Goal: Transaction & Acquisition: Obtain resource

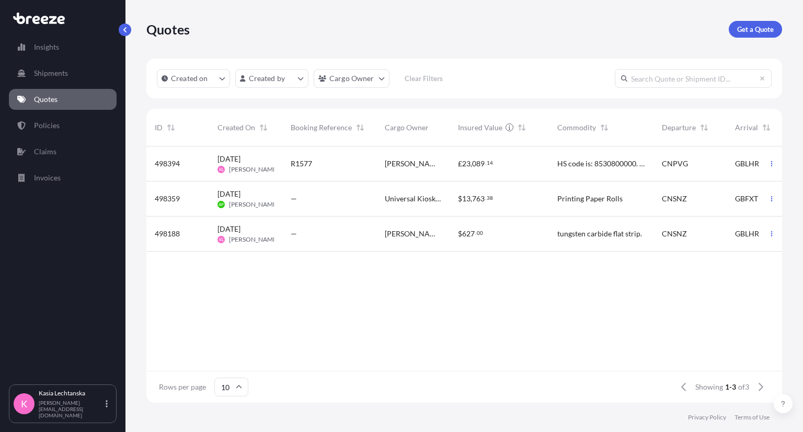
scroll to position [254, 628]
click at [58, 94] on link "Quotes" at bounding box center [63, 99] width 108 height 21
click at [337, 167] on div "R1577" at bounding box center [329, 163] width 77 height 10
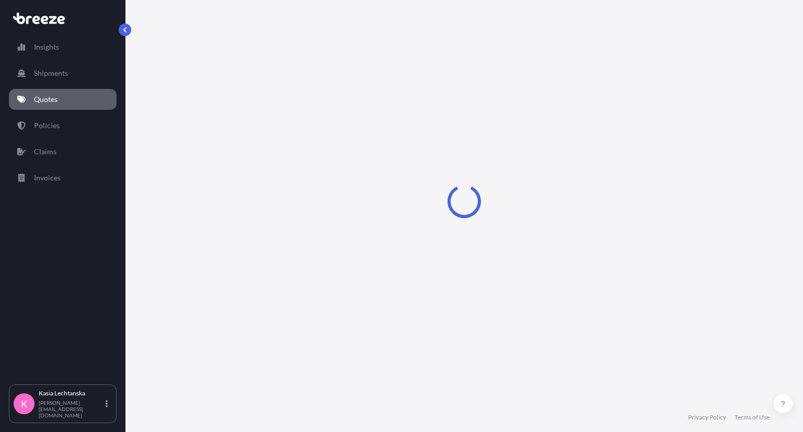
select select "Road"
select select "Air"
select select "Road"
select select "1"
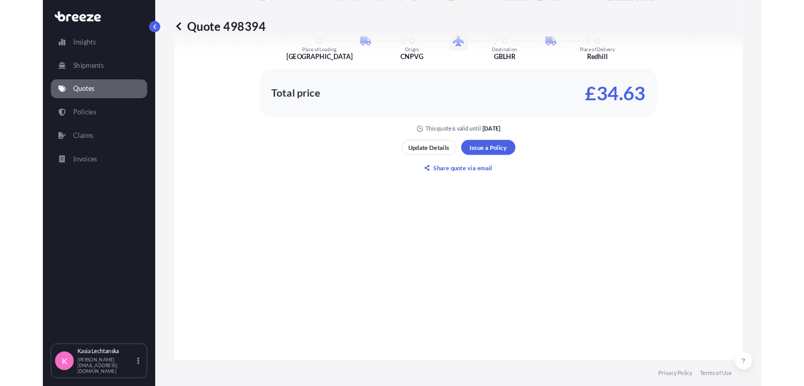
scroll to position [731, 0]
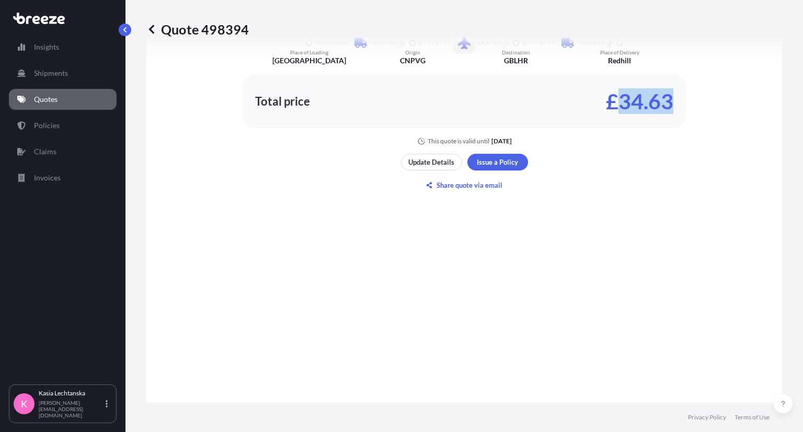
drag, startPoint x: 638, startPoint y: 110, endPoint x: 699, endPoint y: 114, distance: 60.8
click at [699, 114] on div "Here's your insurance offer Commodity Category Aluminium or Aluminium Products …" at bounding box center [464, 50] width 607 height 190
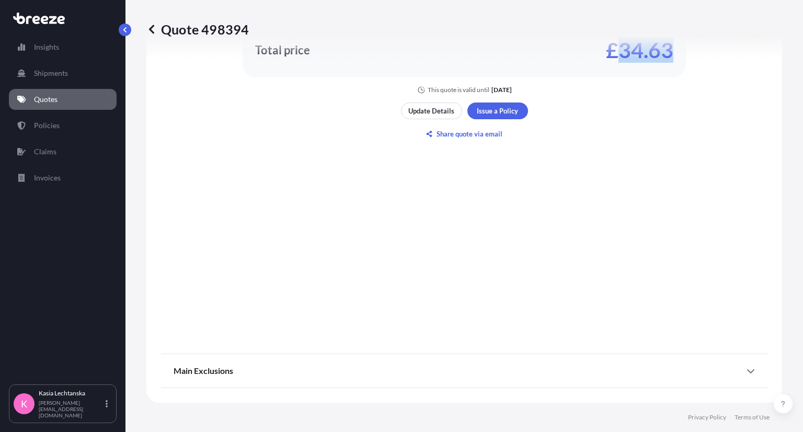
scroll to position [717, 0]
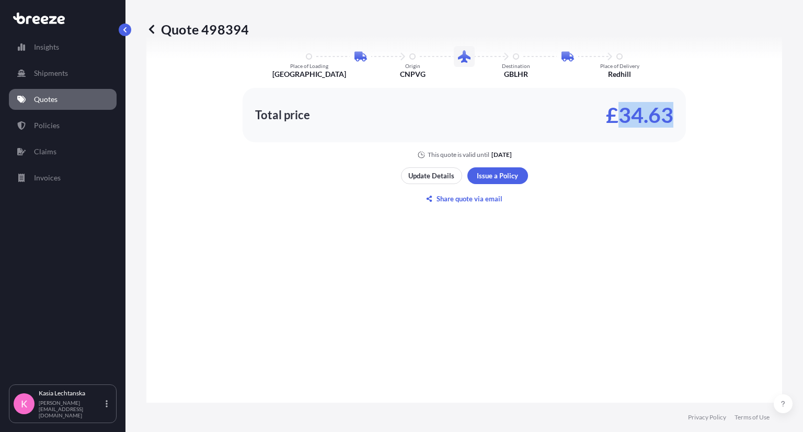
click at [45, 104] on p "Quotes" at bounding box center [46, 99] width 24 height 10
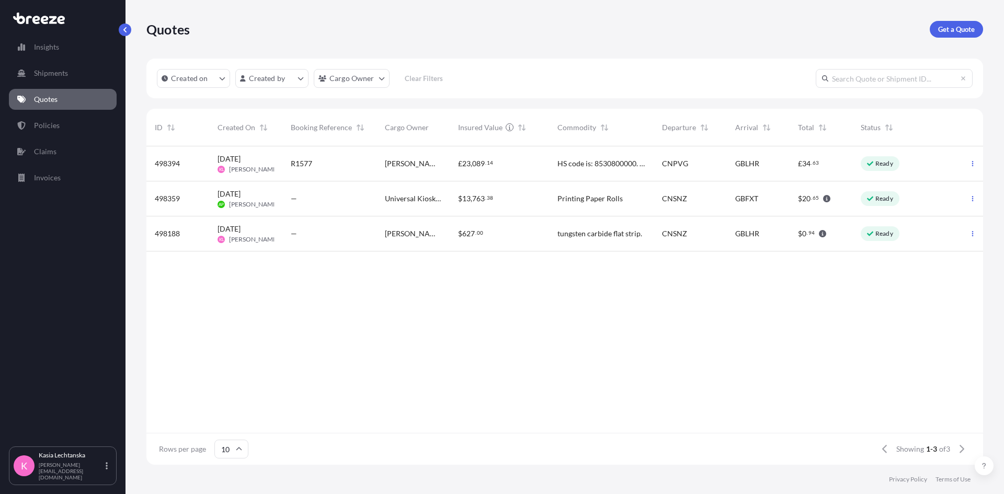
scroll to position [316, 829]
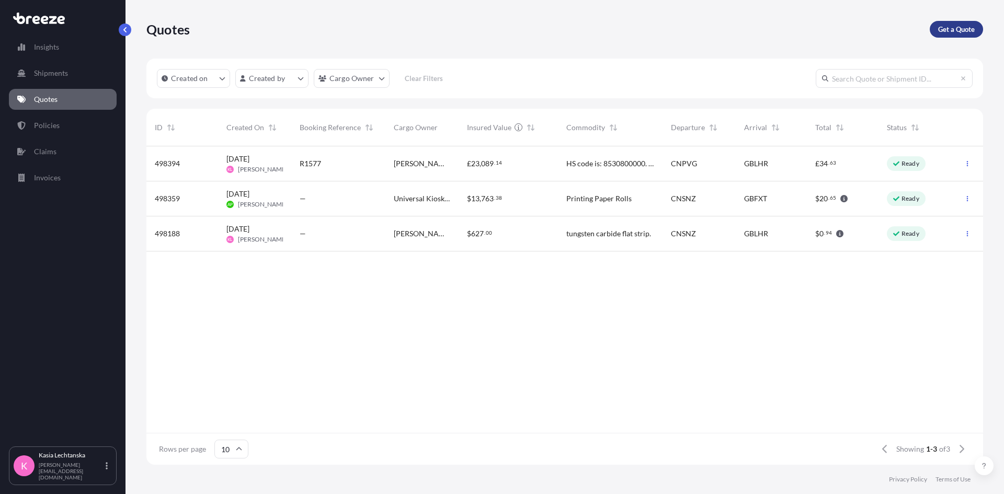
click at [803, 22] on link "Get a Quote" at bounding box center [956, 29] width 53 height 17
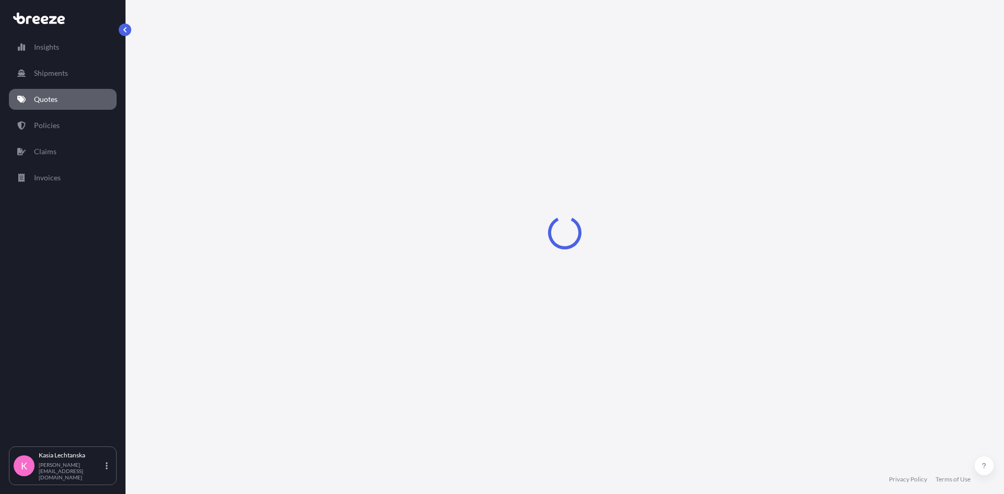
select select "Sea"
select select "1"
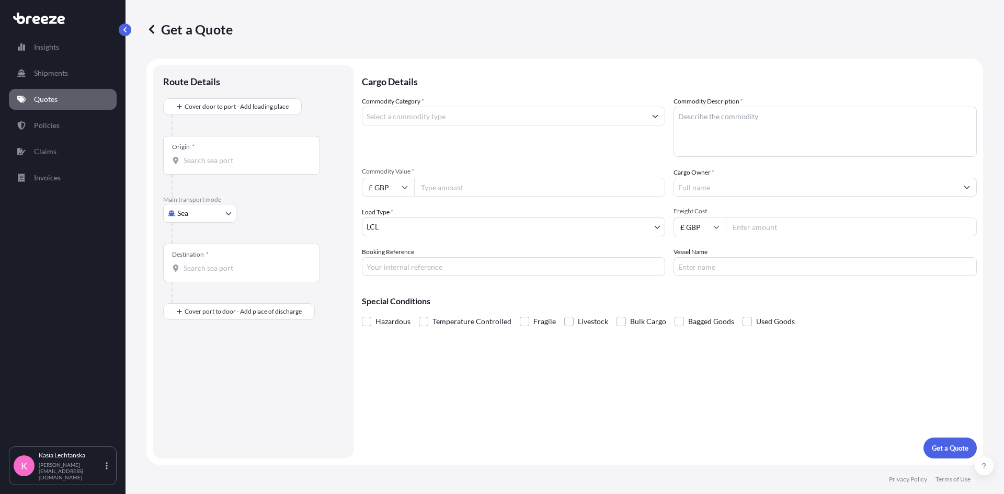
click at [544, 115] on input "Commodity Category *" at bounding box center [503, 116] width 283 height 19
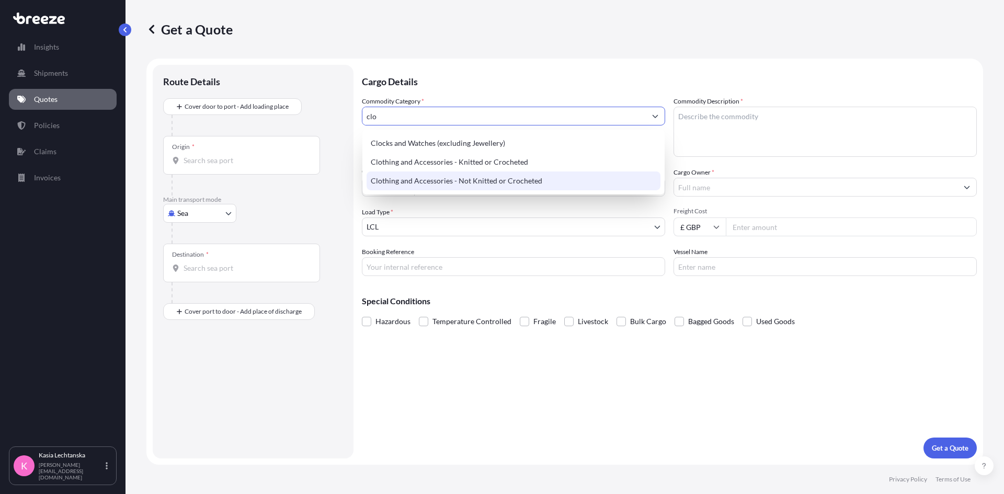
click at [552, 179] on div "Clothing and Accessories - Not Knitted or Crocheted" at bounding box center [514, 181] width 294 height 19
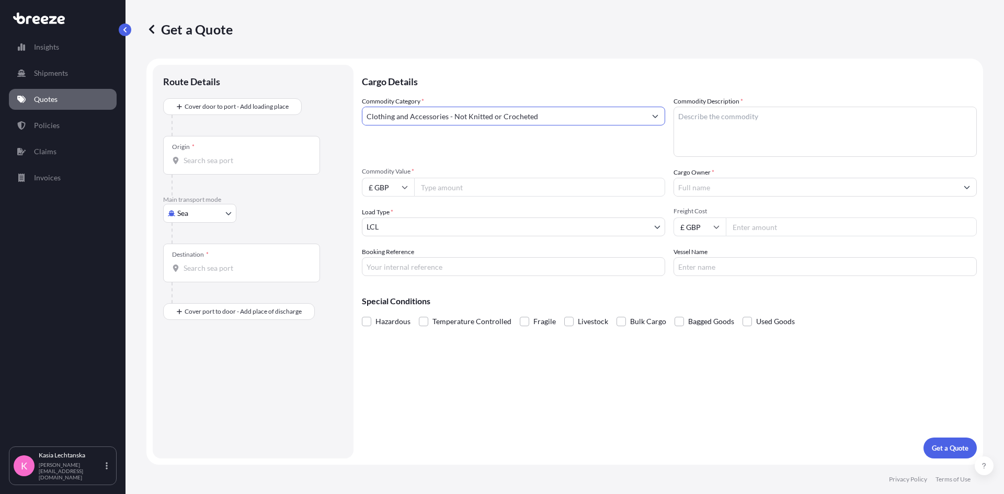
type input "Clothing and Accessories - Not Knitted or Crocheted"
click at [720, 133] on textarea "Commodity Description *" at bounding box center [825, 132] width 303 height 50
type textarea "Socks"
click at [404, 188] on icon at bounding box center [405, 187] width 6 height 3
click at [391, 255] on div "$ USD" at bounding box center [388, 260] width 44 height 20
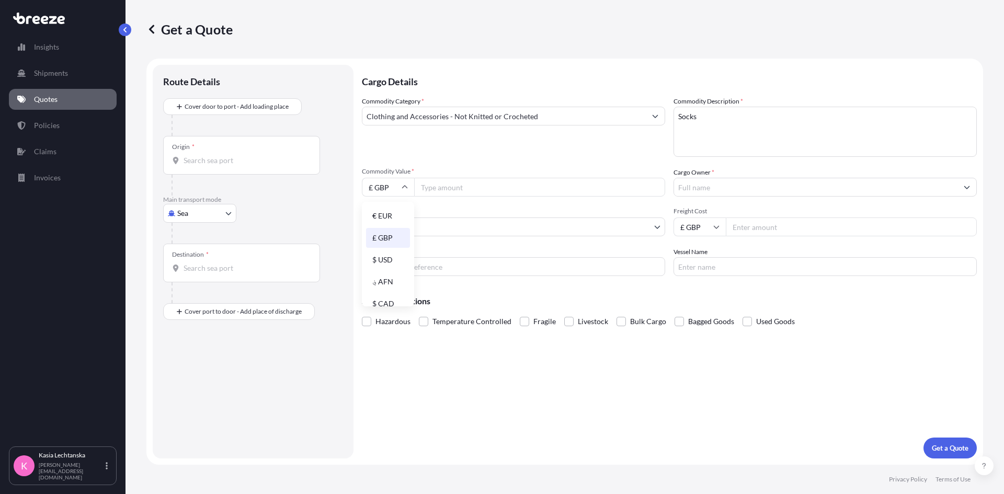
type input "$ USD"
click at [446, 183] on input "Commodity Value *" at bounding box center [539, 187] width 251 height 19
type input "3900"
click at [732, 185] on input "Cargo Owner *" at bounding box center [815, 187] width 283 height 19
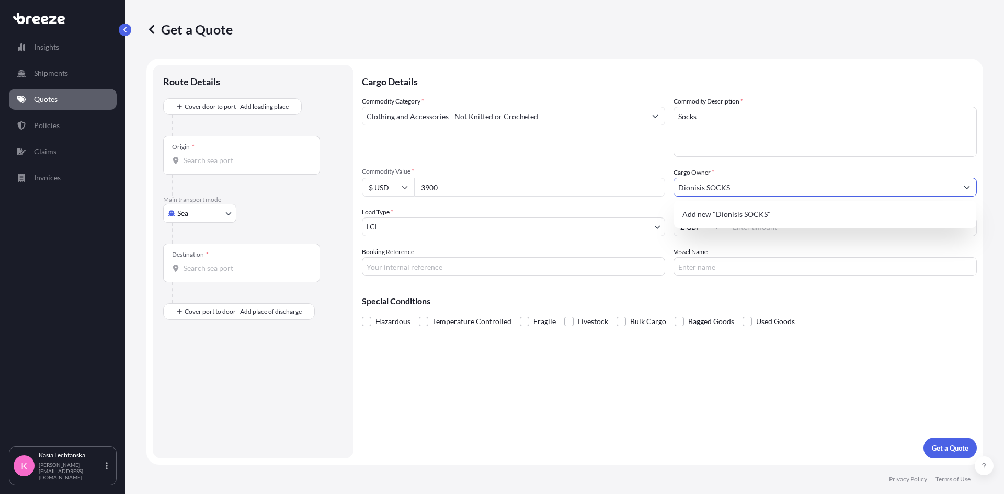
type input "Dionisis SOCKS"
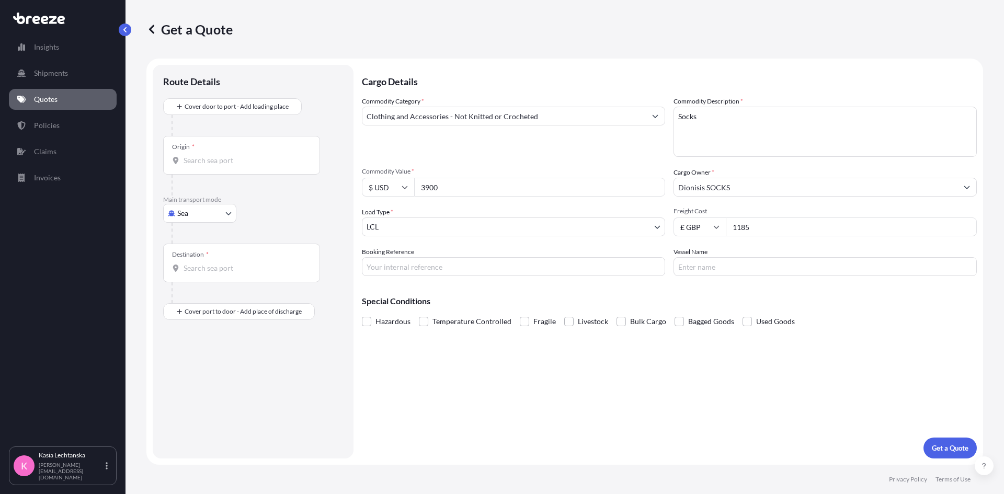
type input "1185"
click at [711, 227] on input "£ GBP" at bounding box center [700, 227] width 52 height 19
click at [704, 300] on div "$ USD" at bounding box center [700, 300] width 44 height 20
type input "$ USD"
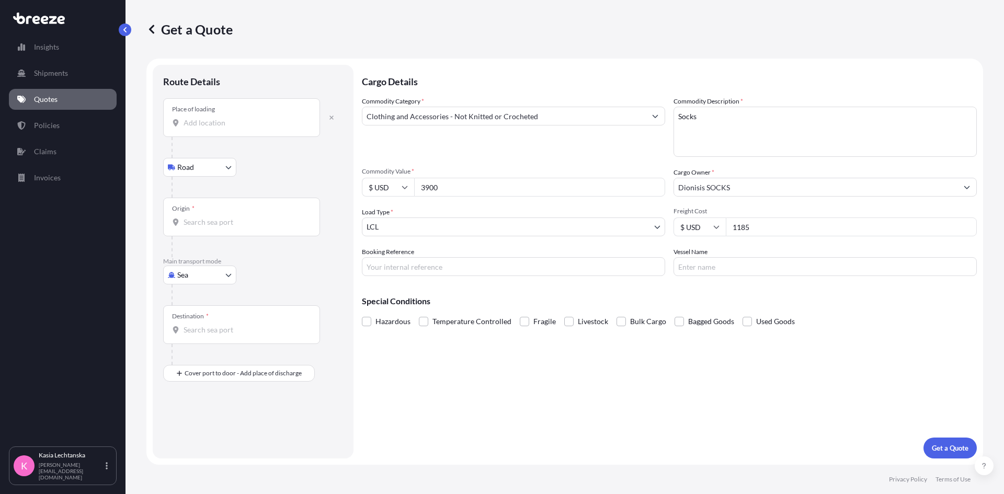
click at [199, 113] on div "Place of loading" at bounding box center [241, 117] width 157 height 39
click at [199, 118] on input "Place of loading" at bounding box center [245, 123] width 123 height 10
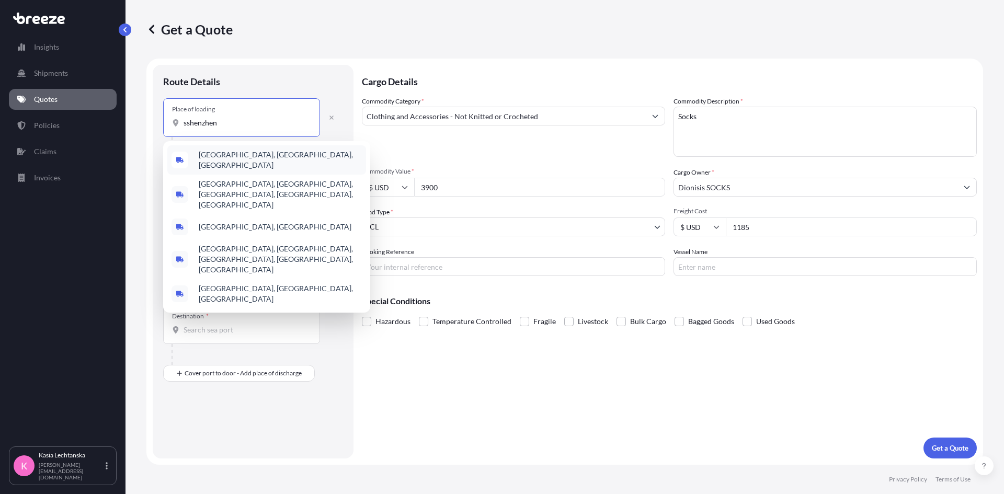
click at [273, 155] on span "[GEOGRAPHIC_DATA], [GEOGRAPHIC_DATA], [GEOGRAPHIC_DATA]" at bounding box center [280, 160] width 163 height 21
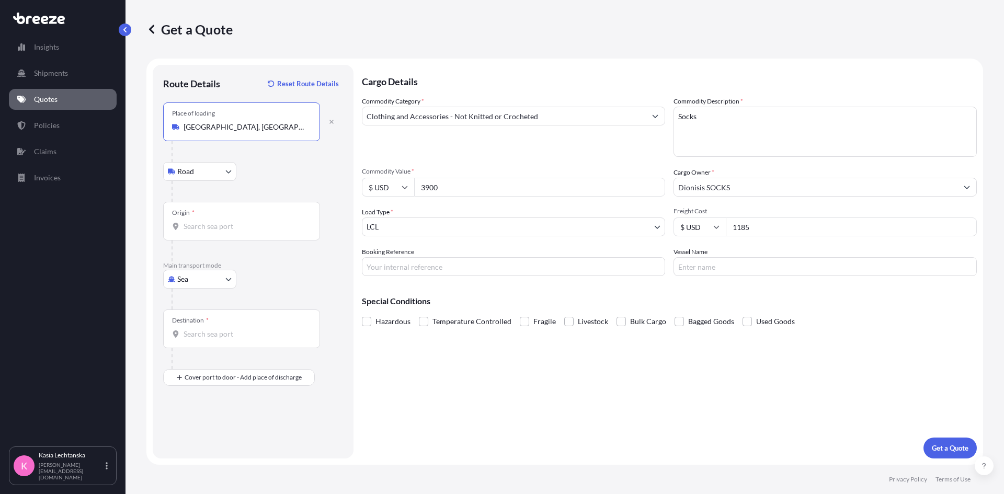
type input "[GEOGRAPHIC_DATA], [GEOGRAPHIC_DATA], [GEOGRAPHIC_DATA]"
click at [197, 222] on input "Origin *" at bounding box center [245, 226] width 123 height 10
click at [237, 286] on body "5 options available. 0 options available. Insights Shipments Quotes Policies Cl…" at bounding box center [502, 247] width 1004 height 494
click at [201, 341] on div "Road" at bounding box center [199, 344] width 65 height 19
select select "Road"
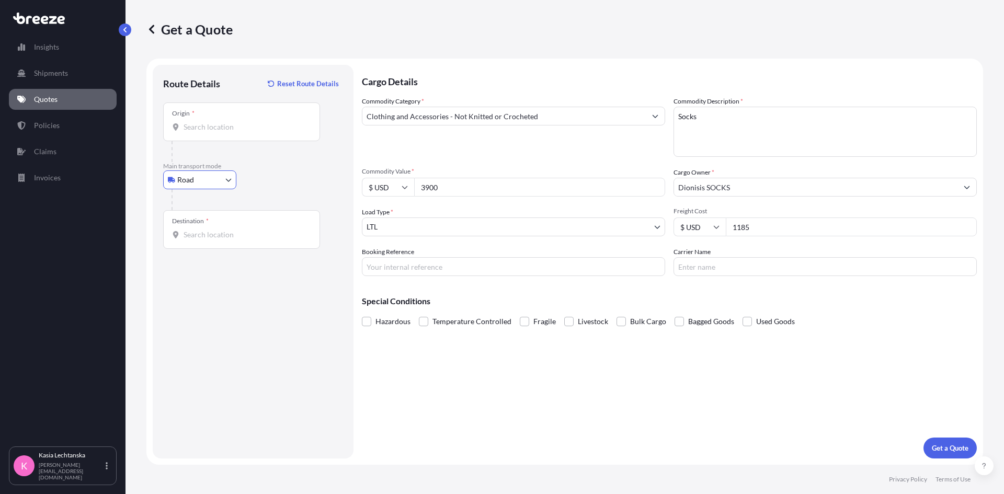
click at [226, 242] on div "Destination *" at bounding box center [241, 229] width 157 height 39
click at [226, 240] on input "Destination *" at bounding box center [245, 235] width 123 height 10
click at [187, 131] on input "Origin *" at bounding box center [245, 127] width 123 height 10
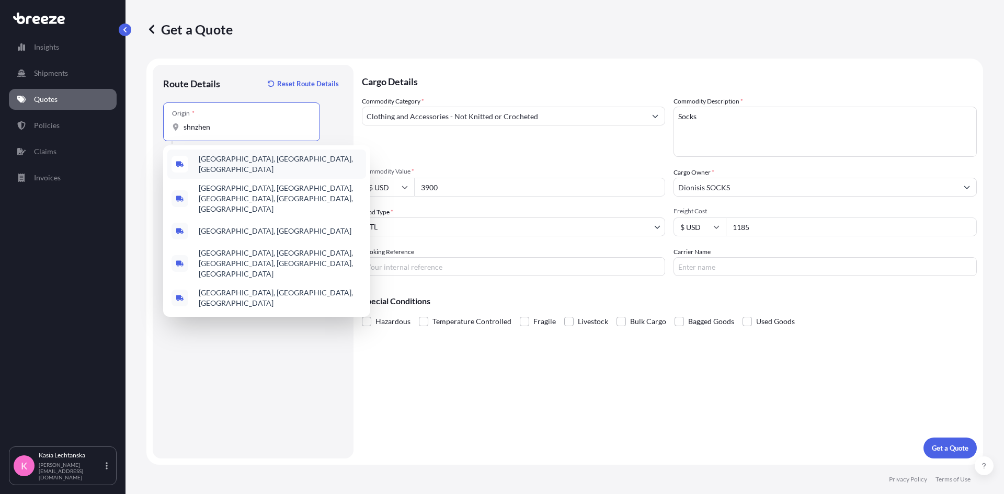
click at [278, 148] on div "[GEOGRAPHIC_DATA], [GEOGRAPHIC_DATA], [GEOGRAPHIC_DATA] [GEOGRAPHIC_DATA] [GEOG…" at bounding box center [266, 231] width 207 height 172
click at [278, 157] on span "[GEOGRAPHIC_DATA], [GEOGRAPHIC_DATA], [GEOGRAPHIC_DATA]" at bounding box center [280, 164] width 163 height 21
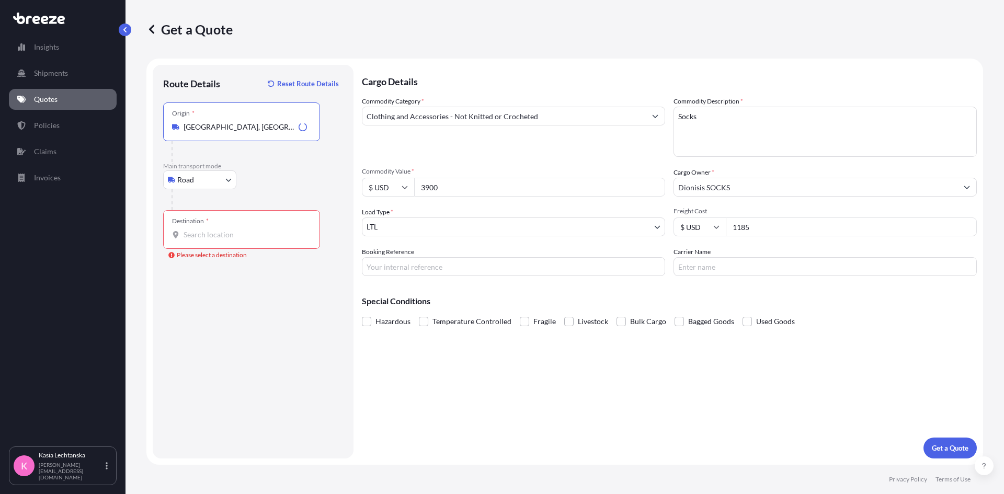
type input "[GEOGRAPHIC_DATA], [GEOGRAPHIC_DATA], [GEOGRAPHIC_DATA]"
click at [237, 233] on input "Destination * Please select a destination" at bounding box center [245, 235] width 123 height 10
click at [231, 230] on input "Destination * Please select a destination" at bounding box center [245, 235] width 123 height 10
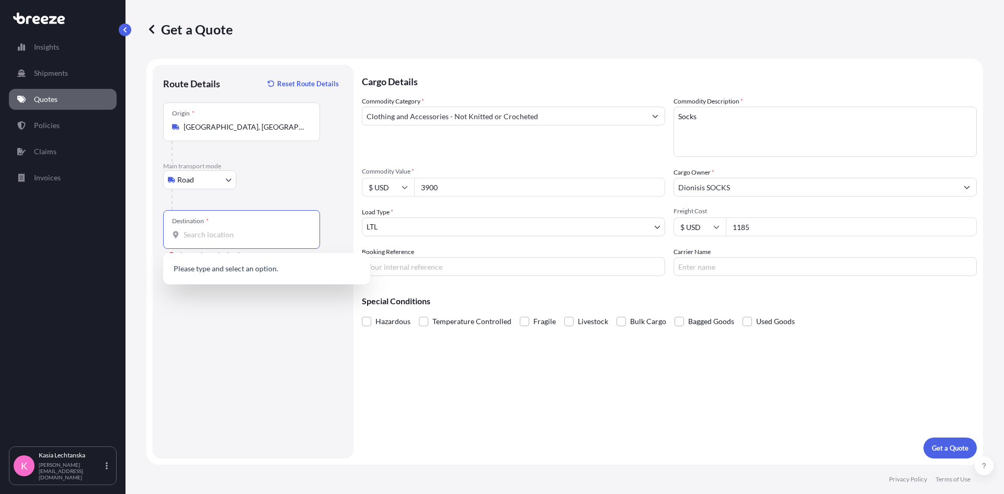
paste input "SS4 2BF,"
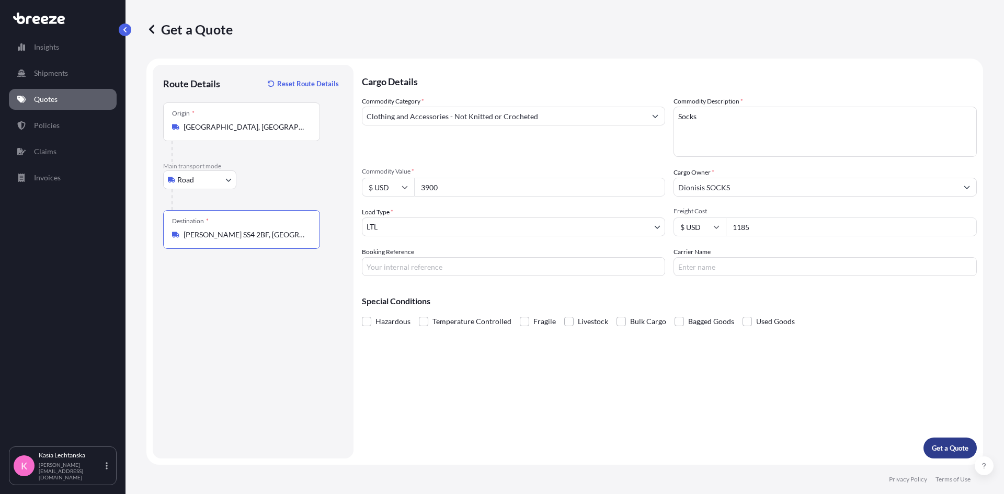
type input "[PERSON_NAME] SS4 2BF, [GEOGRAPHIC_DATA]"
click at [803, 431] on button "Get a Quote" at bounding box center [949, 448] width 53 height 21
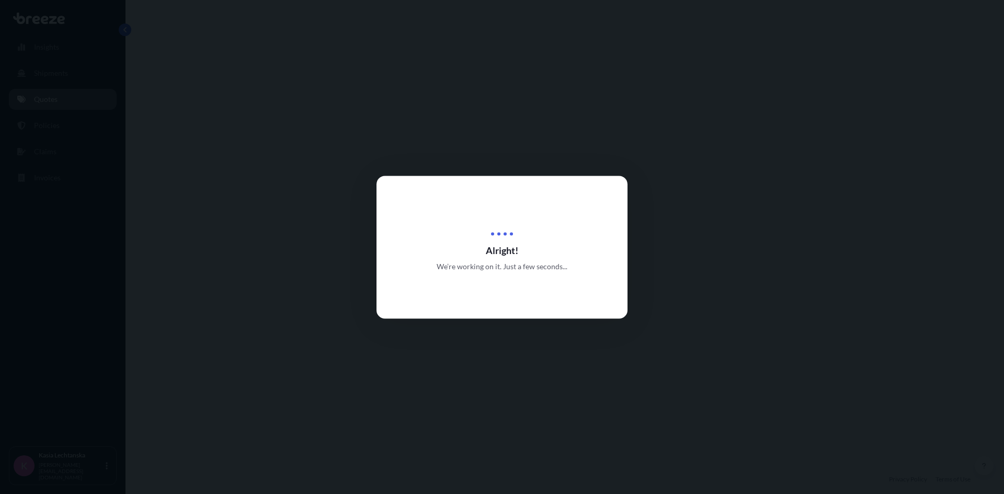
select select "Road"
select select "1"
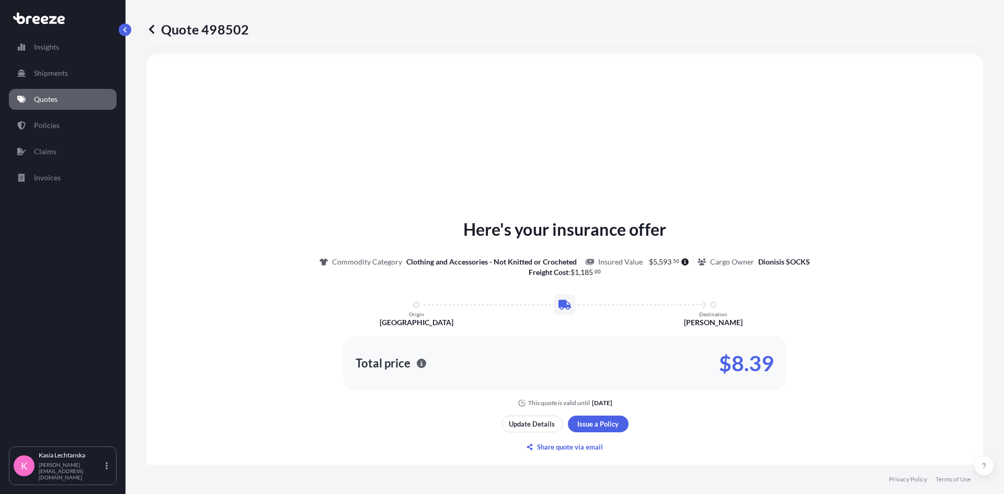
scroll to position [315, 0]
